Goal: Task Accomplishment & Management: Manage account settings

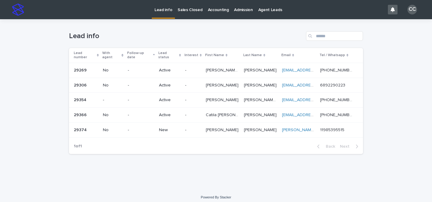
click at [173, 128] on p "New" at bounding box center [169, 130] width 21 height 5
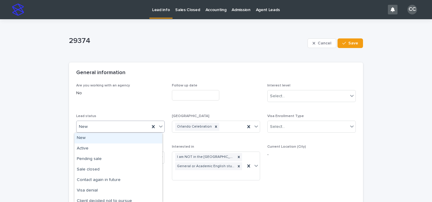
click at [158, 127] on icon at bounding box center [161, 126] width 6 height 6
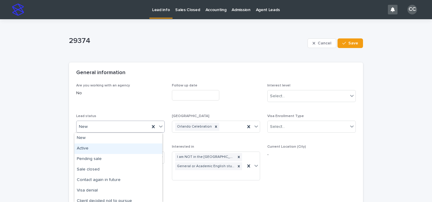
click at [100, 148] on div "Active" at bounding box center [118, 149] width 88 height 11
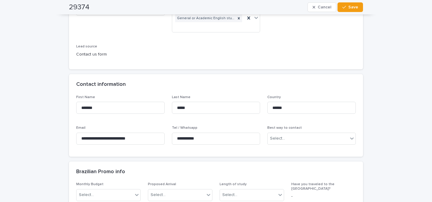
scroll to position [149, 0]
click at [199, 138] on input "**********" at bounding box center [216, 138] width 89 height 12
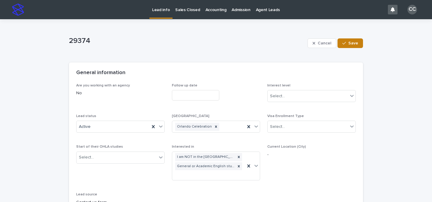
click at [349, 44] on span "Save" at bounding box center [354, 43] width 10 height 4
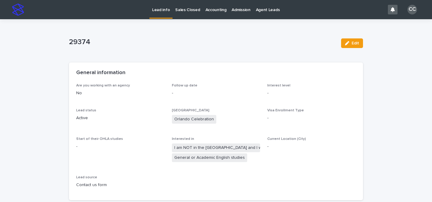
click at [161, 11] on p "Lead info" at bounding box center [161, 6] width 18 height 13
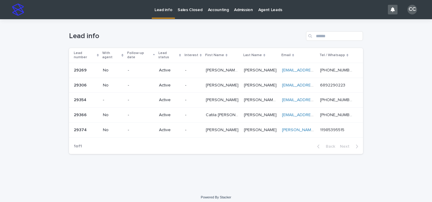
click at [229, 68] on p at bounding box center [222, 70] width 33 height 5
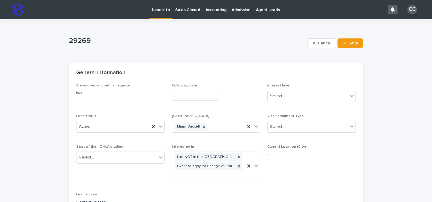
click at [161, 14] on link "Lead info" at bounding box center [161, 9] width 23 height 18
